Goal: Task Accomplishment & Management: Use online tool/utility

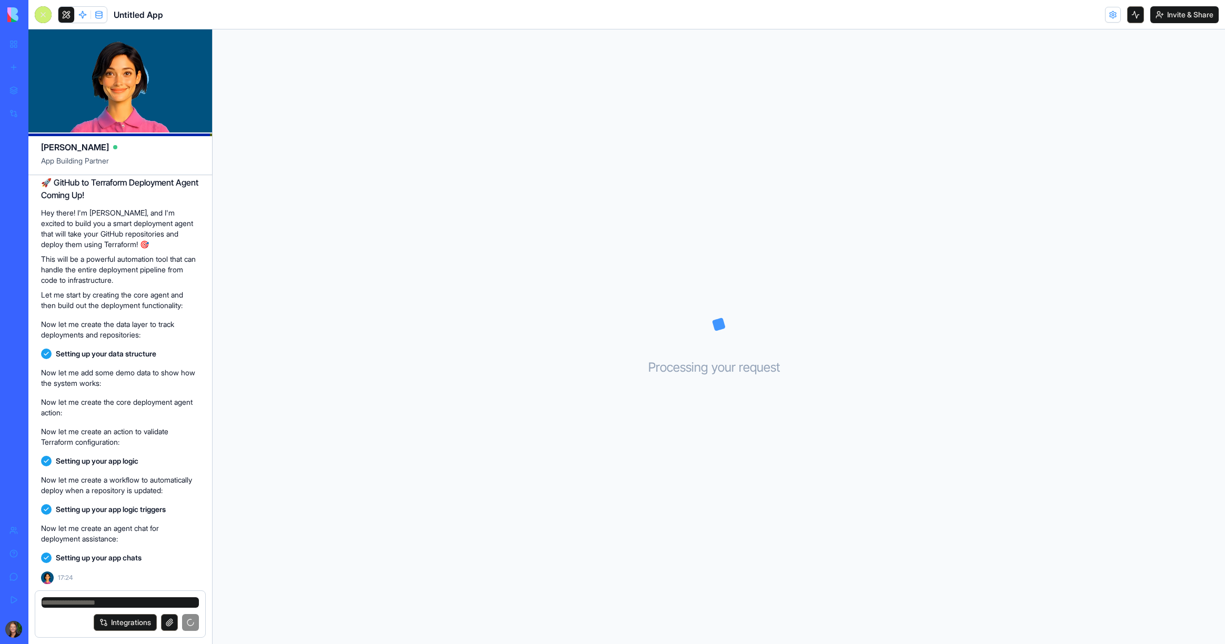
click at [15, 18] on img at bounding box center [39, 14] width 65 height 15
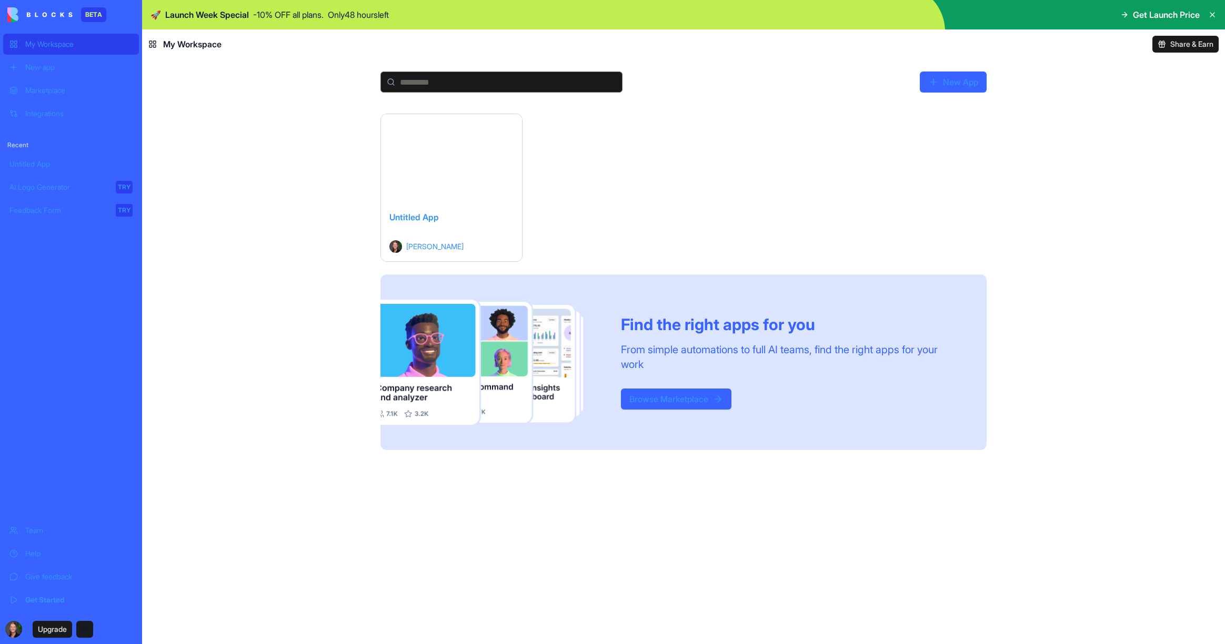
click at [952, 77] on link "New App" at bounding box center [953, 82] width 67 height 21
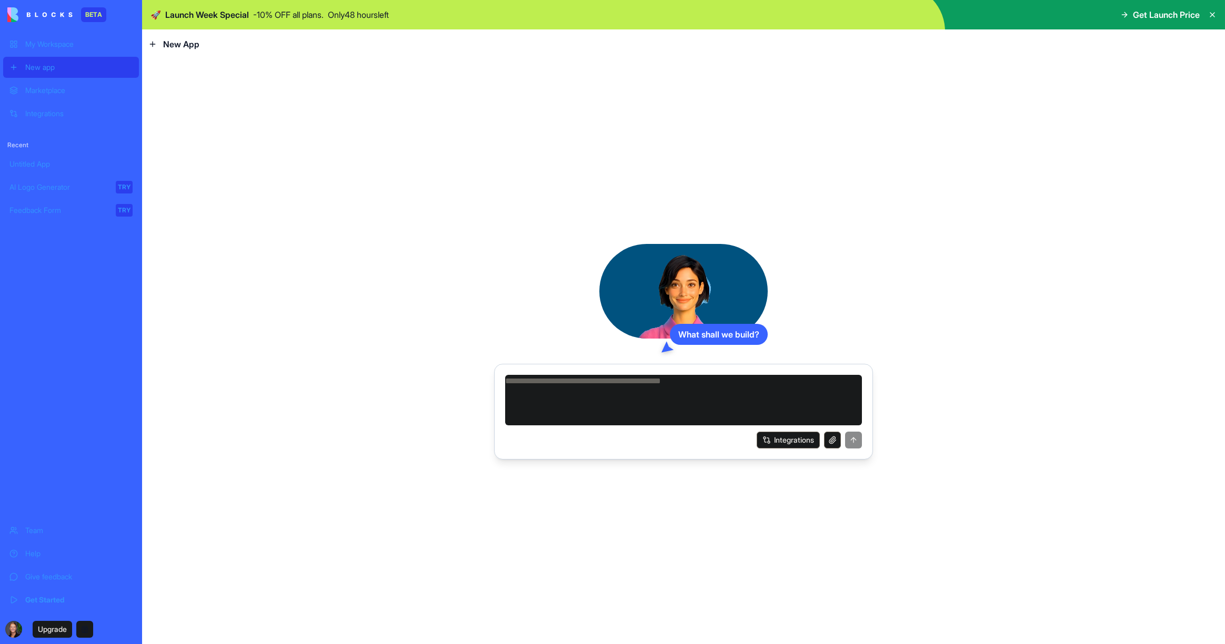
click at [267, 116] on div "What shall we build? Integrations" at bounding box center [683, 352] width 1083 height 586
click at [56, 115] on div "Integrations" at bounding box center [78, 113] width 107 height 11
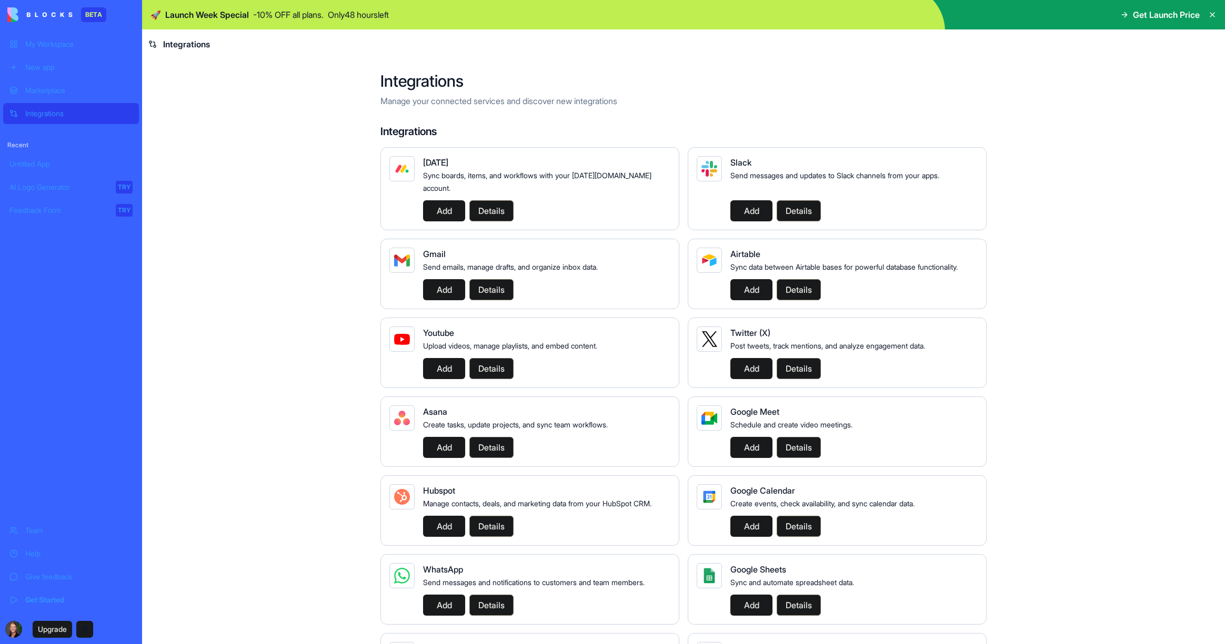
click at [234, 113] on main "Integrations Manage your connected services and discover new integrations Integ…" at bounding box center [683, 352] width 1083 height 586
click at [43, 67] on div "New app" at bounding box center [78, 67] width 107 height 11
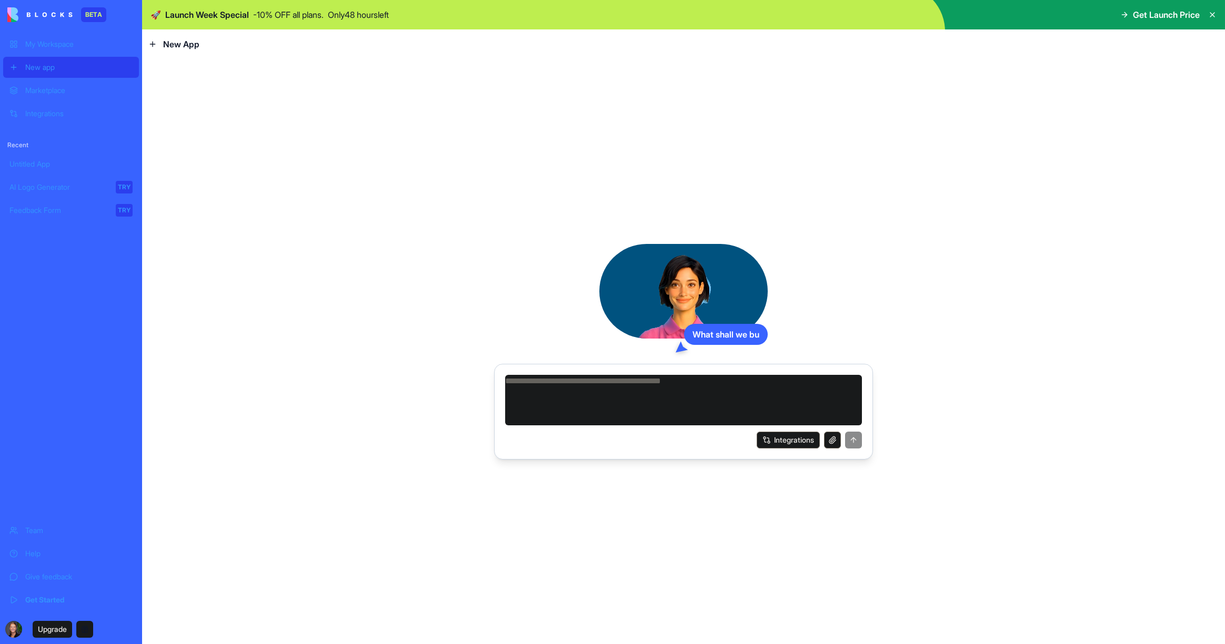
click at [590, 409] on textarea at bounding box center [683, 400] width 357 height 51
click at [581, 391] on textarea at bounding box center [683, 400] width 357 height 51
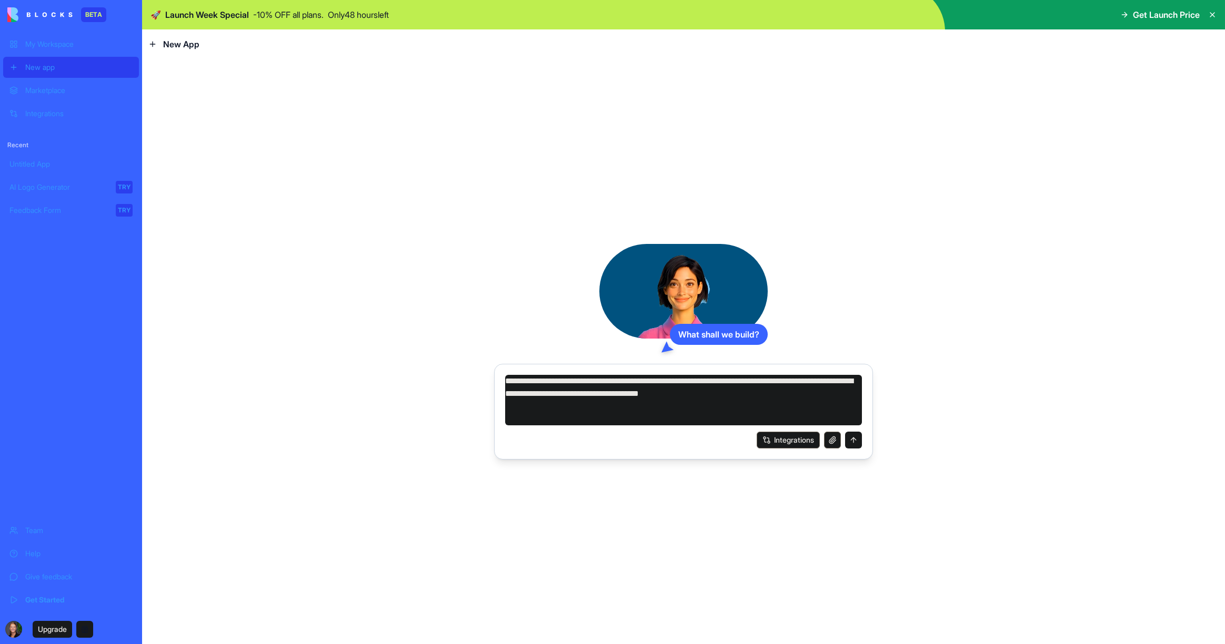
type textarea "**********"
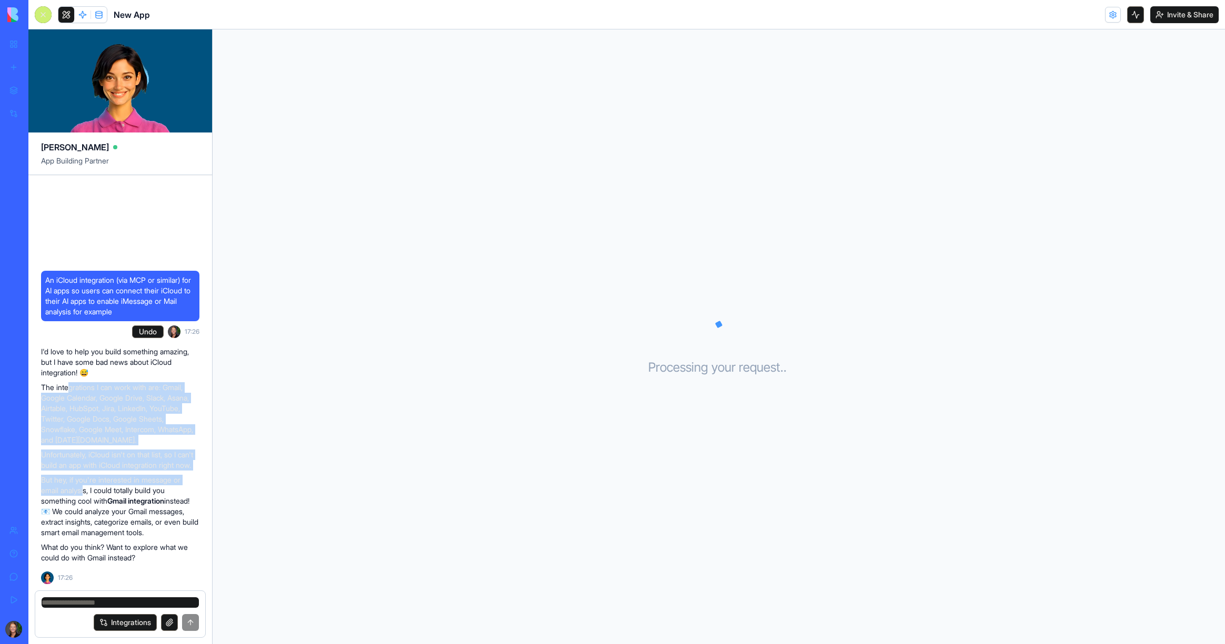
drag, startPoint x: 71, startPoint y: 369, endPoint x: 87, endPoint y: 481, distance: 112.7
click at [87, 481] on div "I'd love to help you build something amazing, but I have some bad news about iC…" at bounding box center [120, 455] width 158 height 217
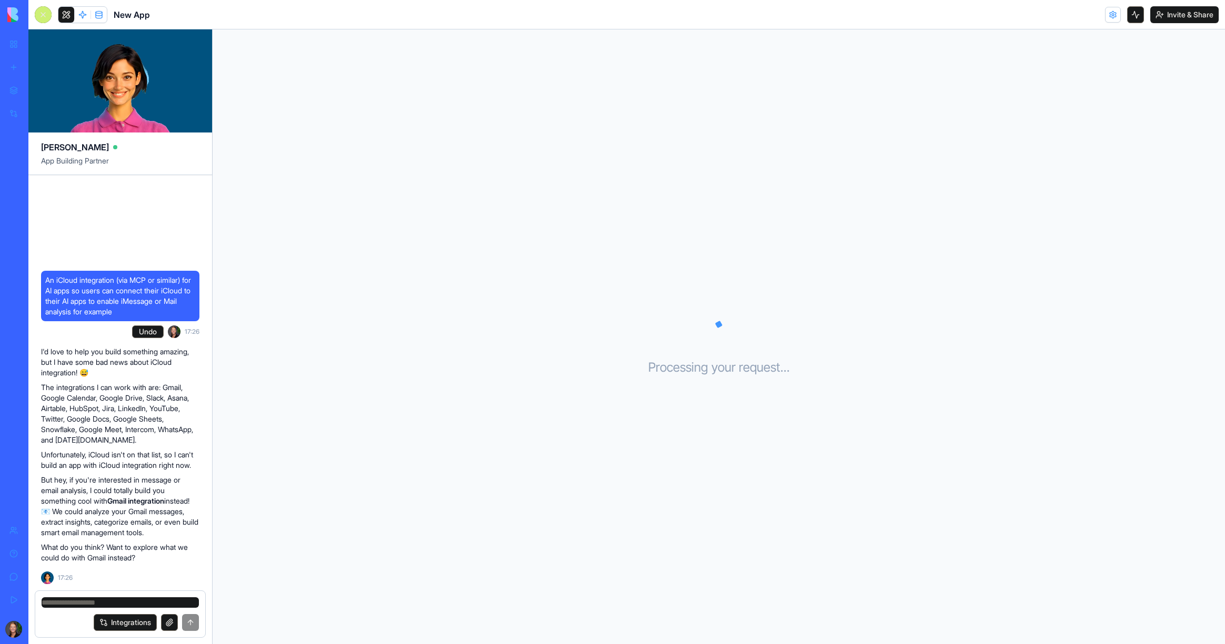
click at [113, 478] on p "But hey, if you're interested in message or email analysis, I could totally bui…" at bounding box center [120, 506] width 158 height 63
